Goal: Information Seeking & Learning: Check status

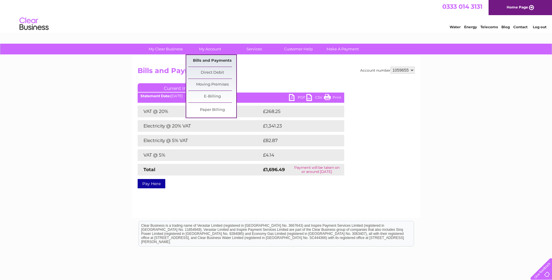
click at [211, 60] on link "Bills and Payments" at bounding box center [212, 61] width 48 height 12
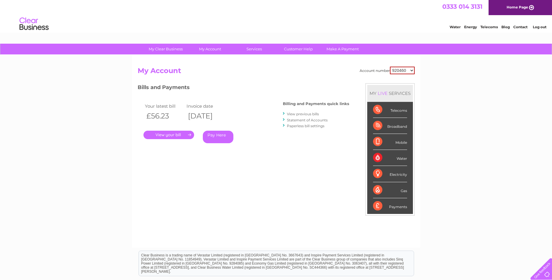
click at [405, 72] on select "920460 1053667 1059655" at bounding box center [402, 71] width 25 height 8
select select "1059655"
click at [390, 67] on select "920460 1053667 1059655" at bounding box center [402, 71] width 25 height 8
click at [303, 115] on link "View previous bills" at bounding box center [303, 114] width 32 height 4
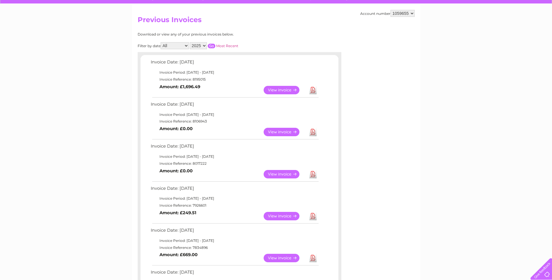
scroll to position [44, 0]
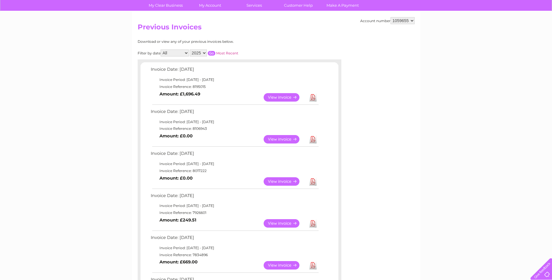
click at [205, 54] on select "2025 2024 2023 2022" at bounding box center [198, 52] width 17 height 7
select select "2024"
click at [190, 49] on select "2025 2024 2023 2022" at bounding box center [198, 52] width 17 height 7
click at [211, 54] on input "button" at bounding box center [212, 53] width 8 height 5
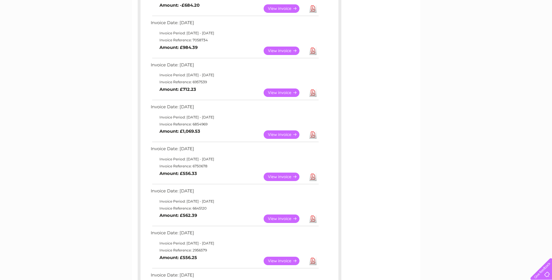
scroll to position [175, 0]
